Goal: Check status: Check status

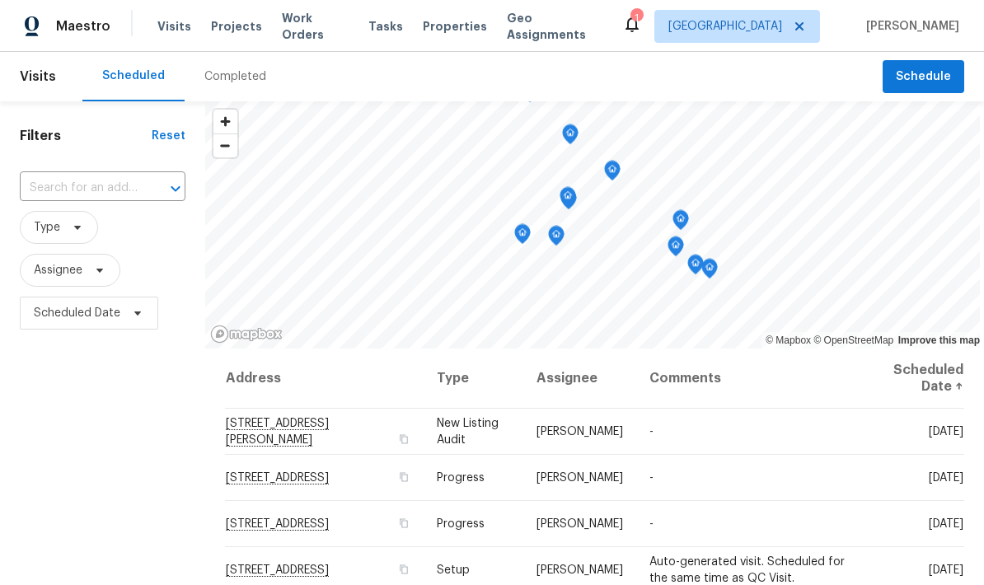
click at [240, 74] on div "Completed" at bounding box center [235, 76] width 62 height 16
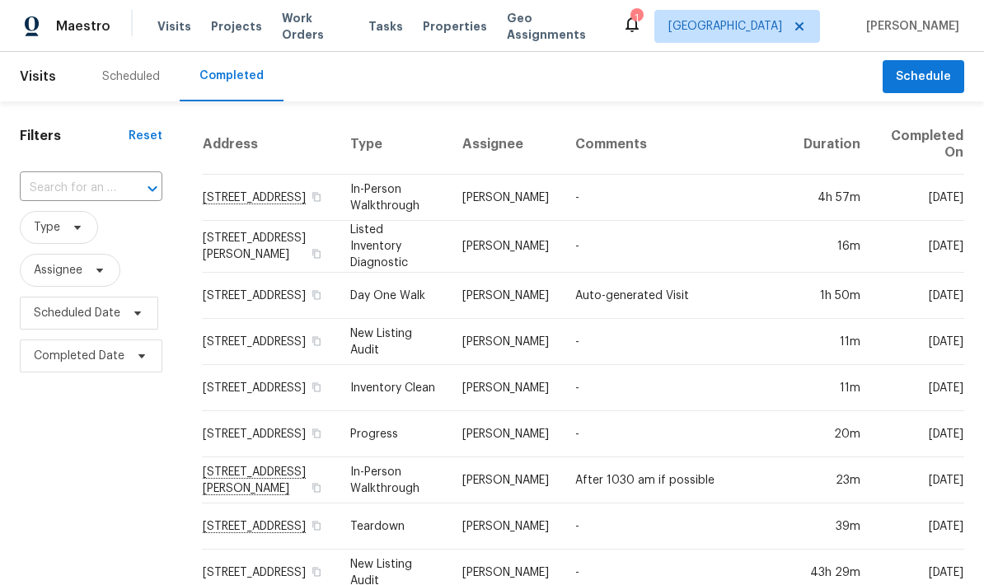
click at [142, 83] on div "Scheduled" at bounding box center [131, 76] width 58 height 16
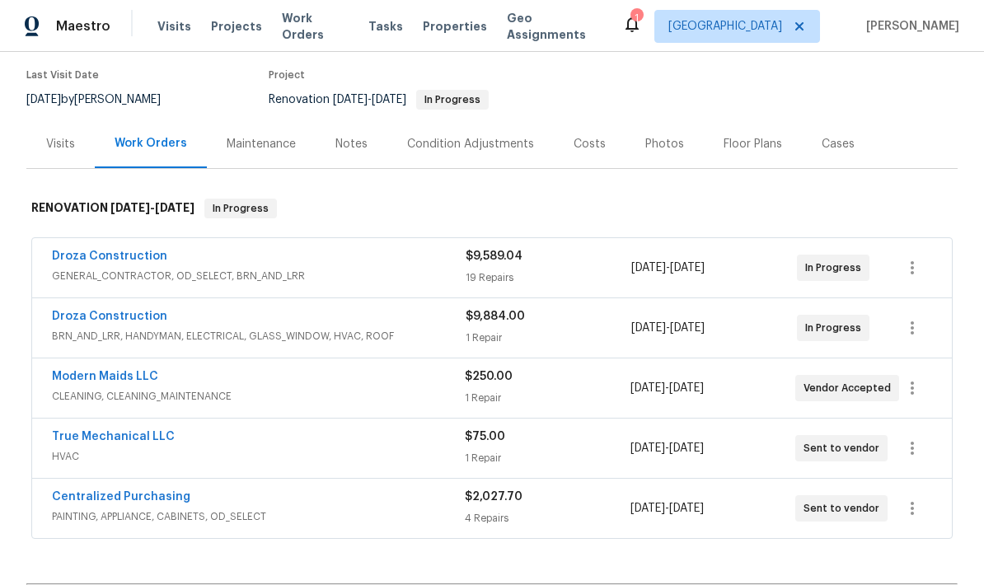
scroll to position [148, 0]
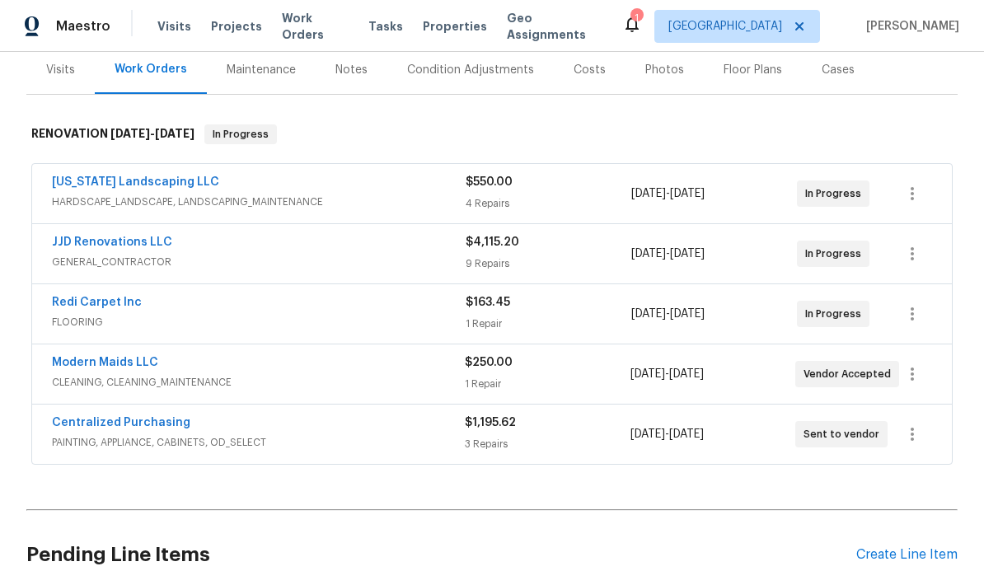
scroll to position [205, 0]
click at [916, 373] on icon "button" at bounding box center [912, 373] width 20 height 20
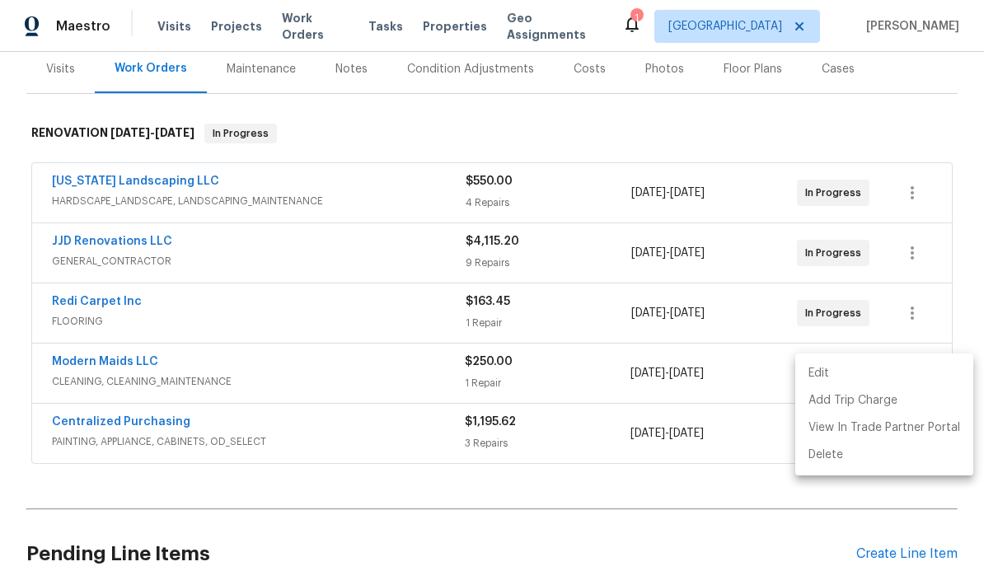
click at [846, 377] on li "Edit" at bounding box center [884, 373] width 178 height 27
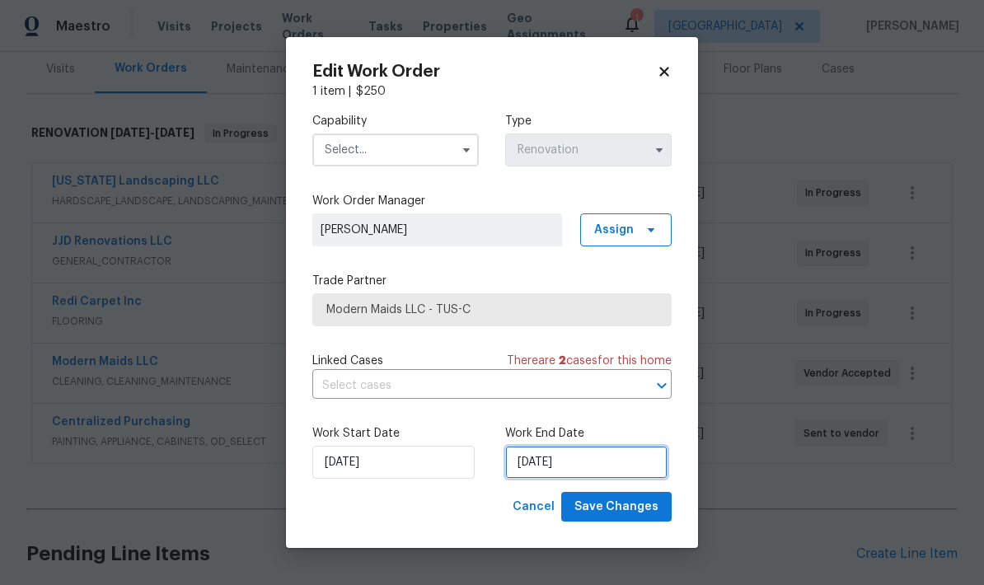
click at [610, 466] on input "9/7/2025" at bounding box center [586, 462] width 162 height 33
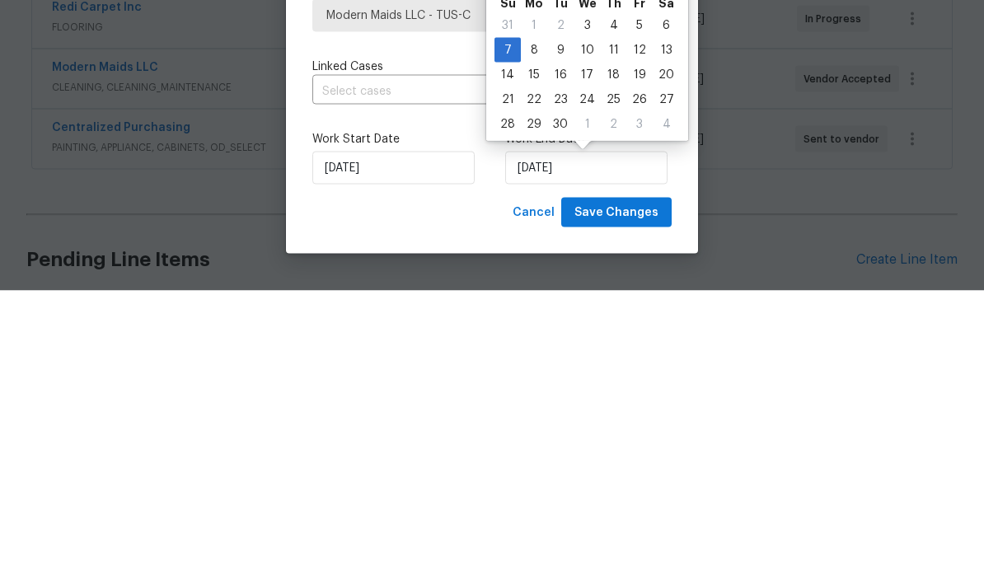
click at [457, 425] on label "Work Start Date" at bounding box center [395, 433] width 166 height 16
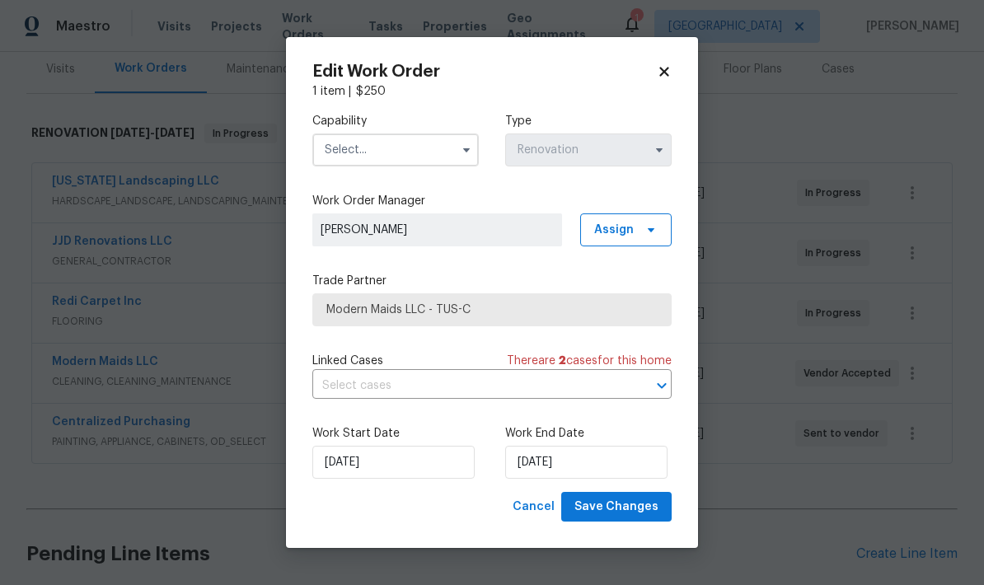
click at [687, 65] on div "Edit Work Order 1 item | $ 250 Capability Type Renovation Work Order Manager Jo…" at bounding box center [492, 293] width 412 height 512
click at [670, 73] on icon at bounding box center [664, 71] width 15 height 15
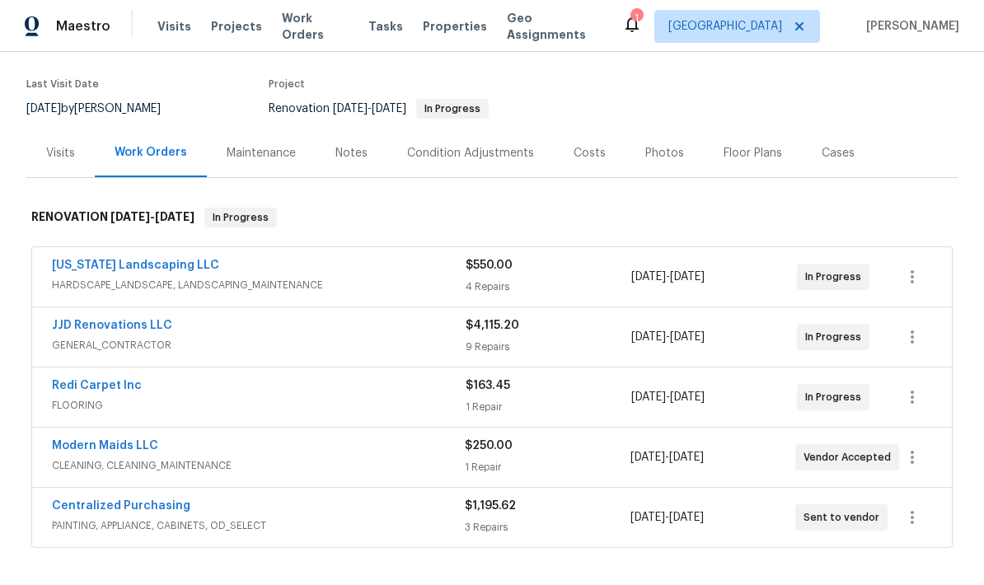
scroll to position [113, 0]
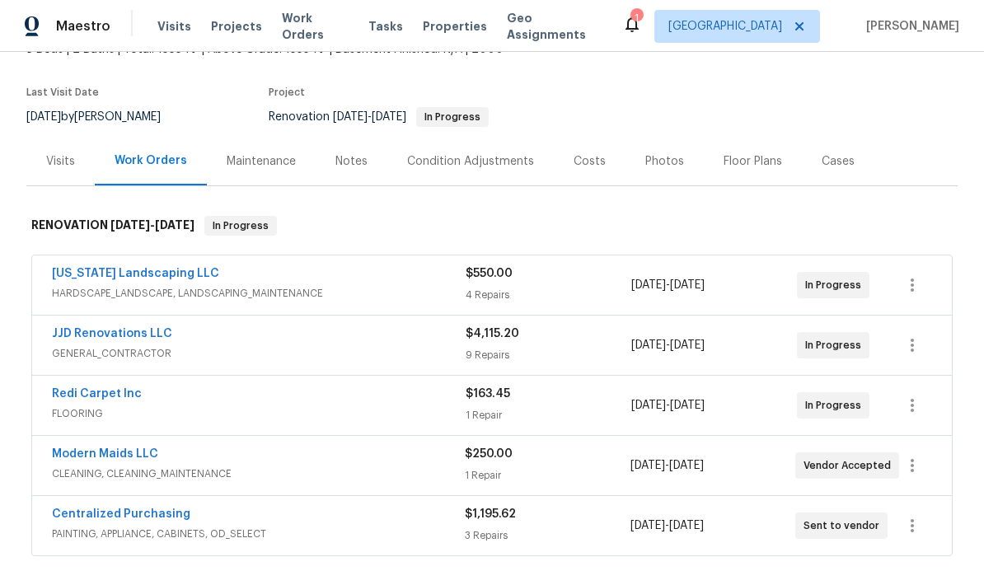
click at [588, 153] on div "Costs" at bounding box center [590, 161] width 32 height 16
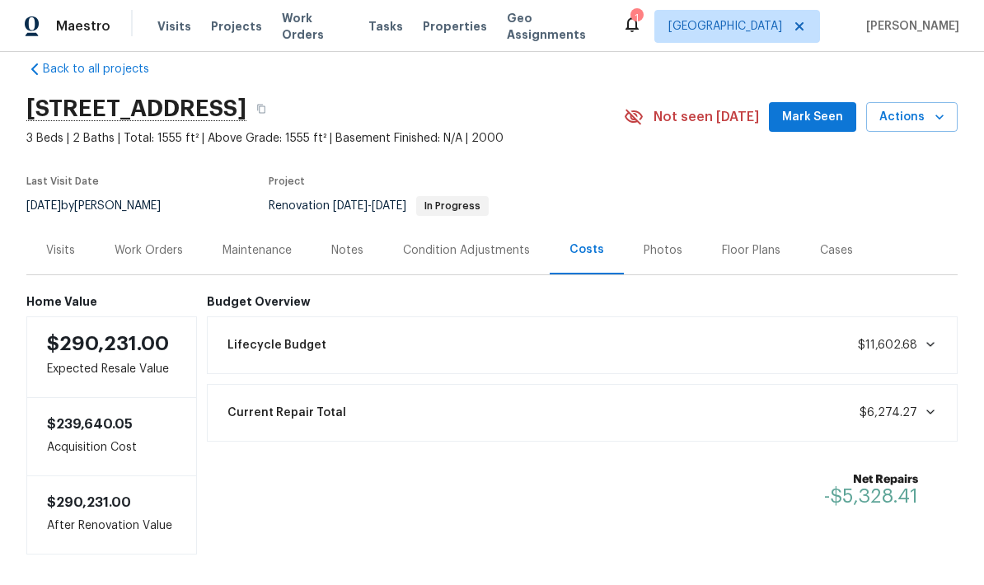
click at [152, 242] on div "Work Orders" at bounding box center [149, 250] width 68 height 16
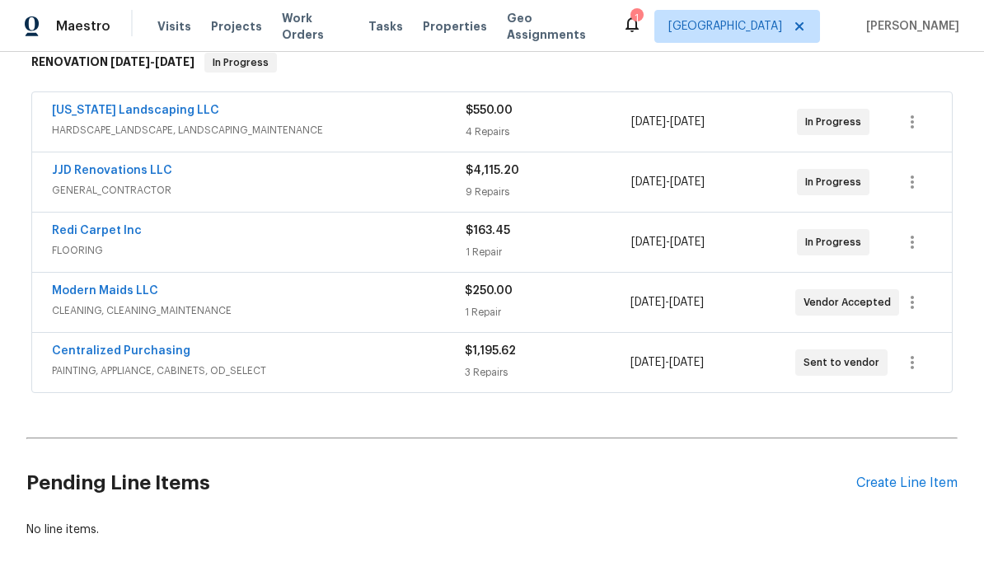
scroll to position [274, 0]
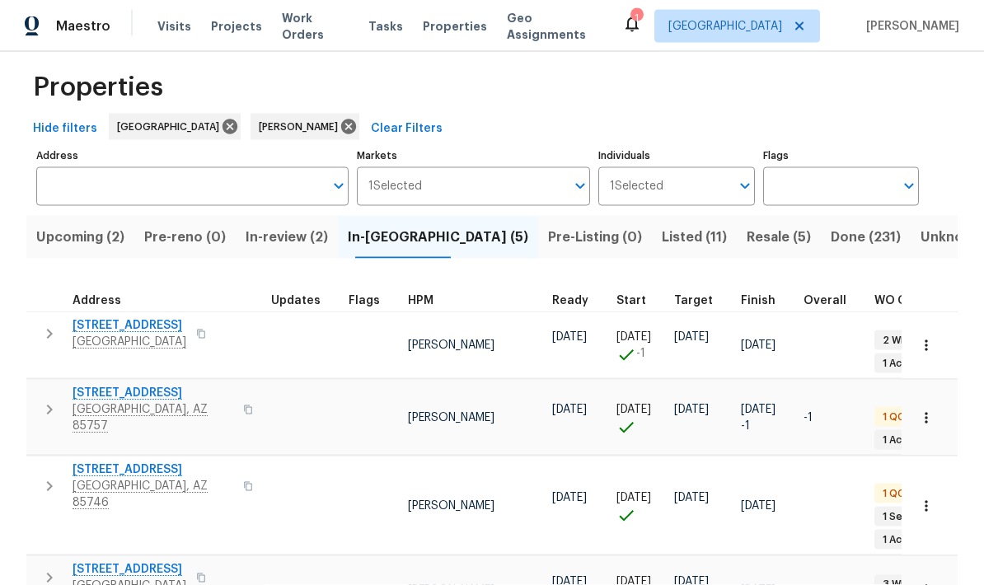
scroll to position [60, 0]
click at [340, 118] on icon at bounding box center [349, 127] width 18 height 18
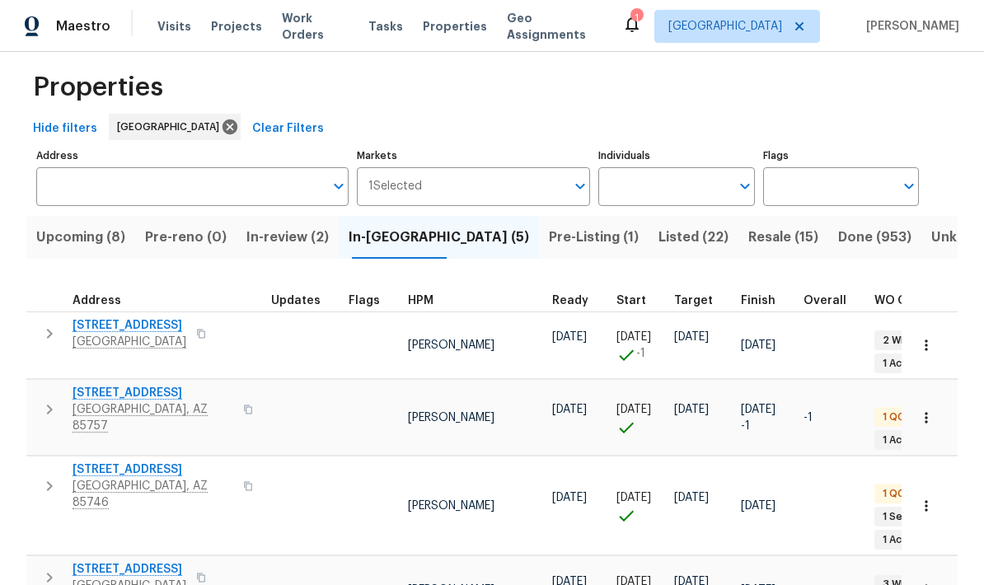
scroll to position [66, 0]
click at [748, 226] on span "Resale (15)" at bounding box center [783, 237] width 70 height 23
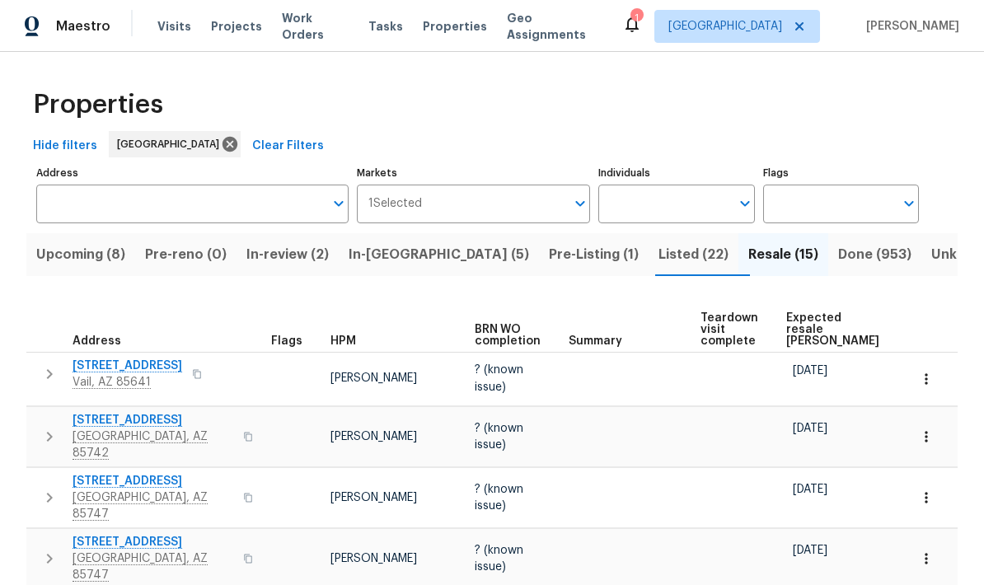
click at [810, 314] on span "Expected resale COE" at bounding box center [832, 329] width 93 height 35
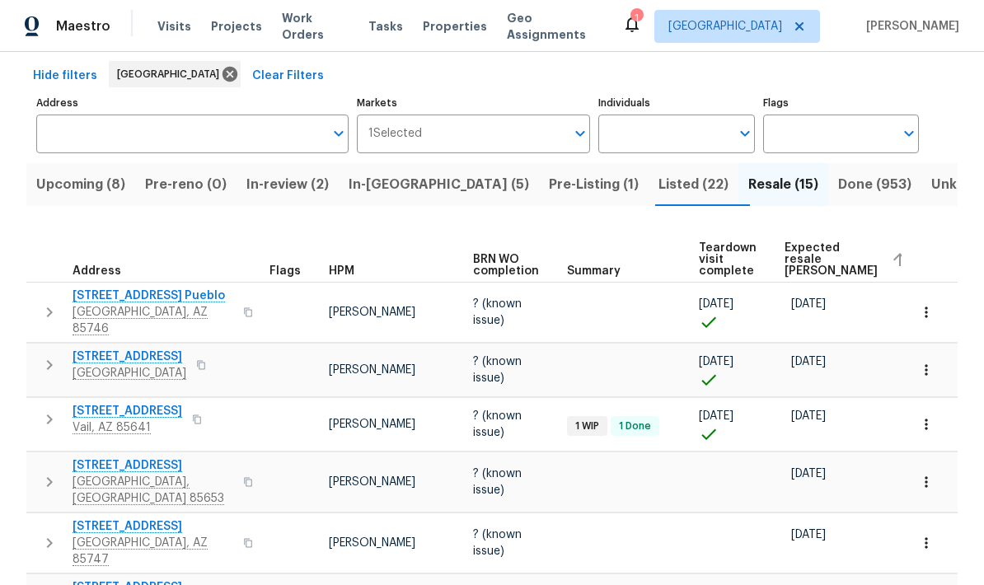
scroll to position [69, 0]
click at [415, 192] on span "In-reno (5)" at bounding box center [439, 185] width 180 height 23
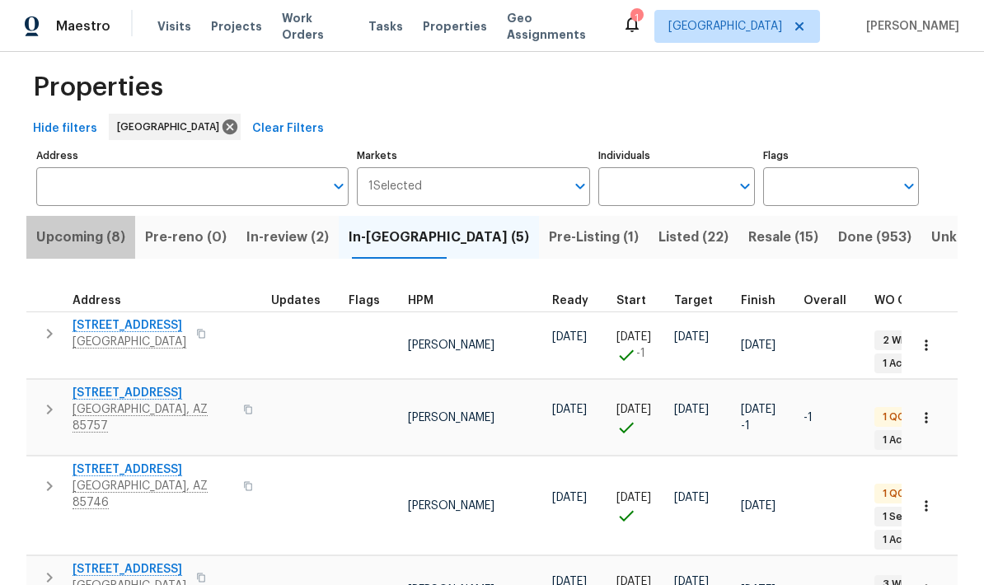
click at [90, 243] on span "Upcoming (8)" at bounding box center [80, 237] width 89 height 23
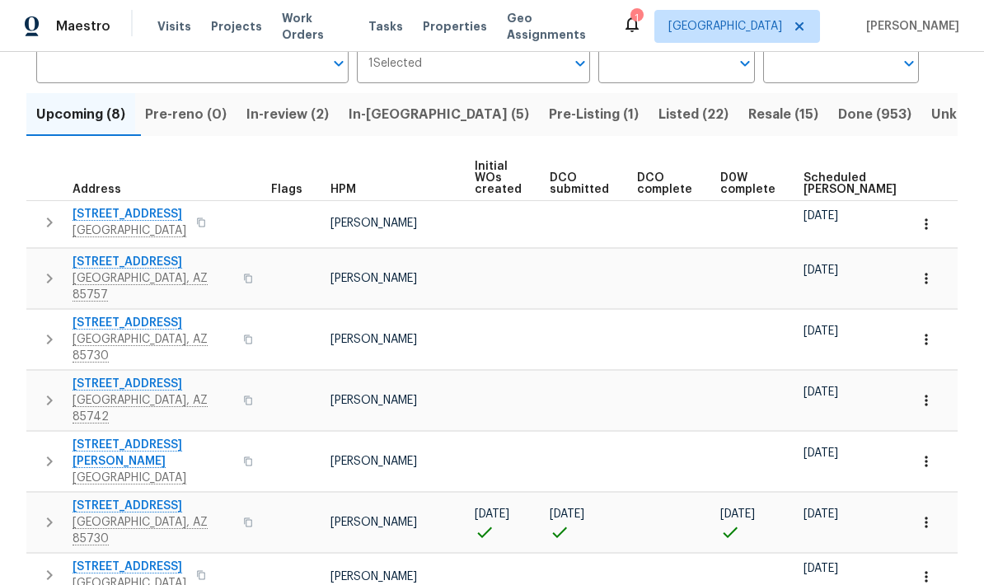
scroll to position [139, 0]
click at [813, 190] on span "Scheduled COE" at bounding box center [850, 184] width 93 height 23
